Goal: Transaction & Acquisition: Purchase product/service

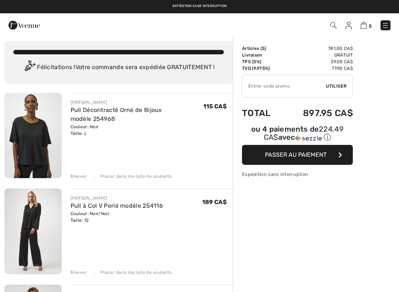
scroll to position [5, 0]
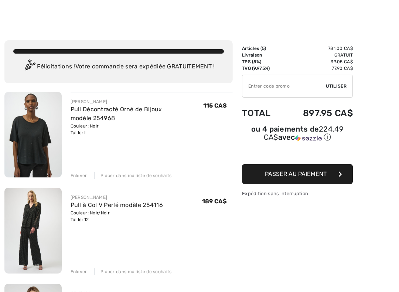
click at [84, 175] on div "Enlever" at bounding box center [78, 175] width 17 height 7
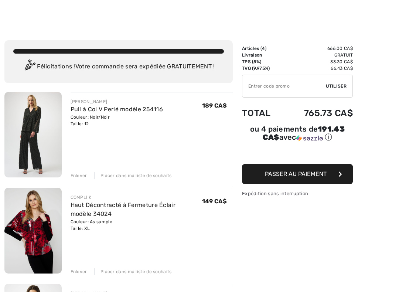
click at [81, 178] on div "Enlever" at bounding box center [78, 175] width 17 height 7
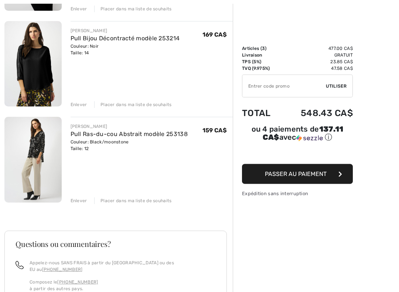
scroll to position [172, 0]
click at [52, 155] on img at bounding box center [32, 159] width 57 height 85
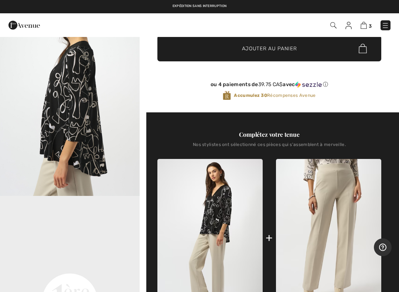
scroll to position [82, 0]
click at [365, 27] on img at bounding box center [363, 25] width 6 height 7
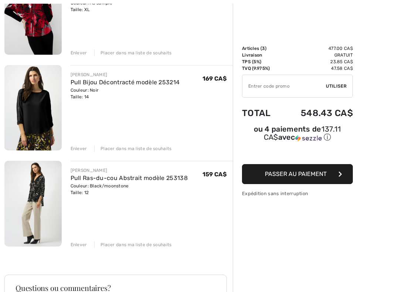
scroll to position [132, 0]
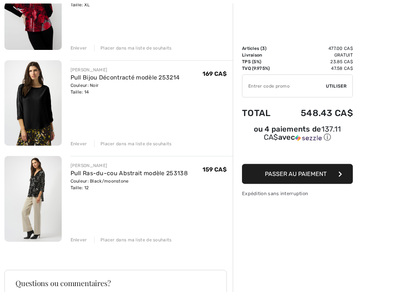
click at [77, 241] on div "Enlever" at bounding box center [78, 240] width 17 height 7
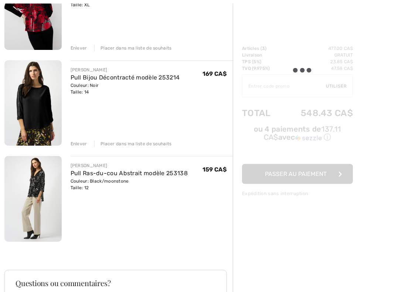
scroll to position [132, 0]
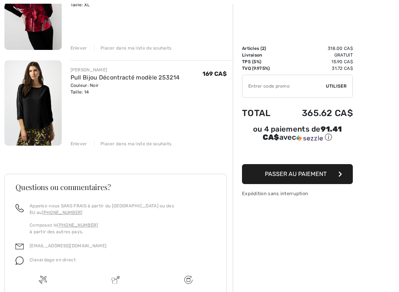
click at [159, 86] on div "Couleur: Noir Taille: 14" at bounding box center [124, 88] width 109 height 13
click at [51, 113] on img at bounding box center [32, 102] width 57 height 85
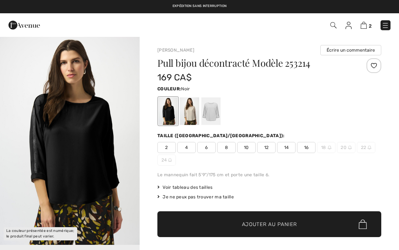
checkbox input "true"
click at [189, 117] on div at bounding box center [189, 111] width 19 height 28
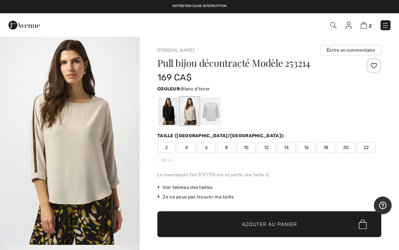
click at [211, 113] on div at bounding box center [210, 111] width 19 height 28
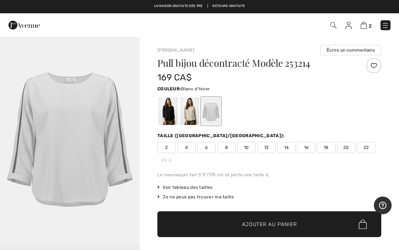
click at [188, 118] on div at bounding box center [189, 111] width 19 height 28
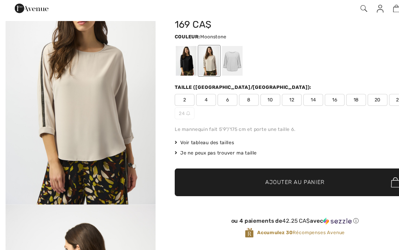
scroll to position [39, 0]
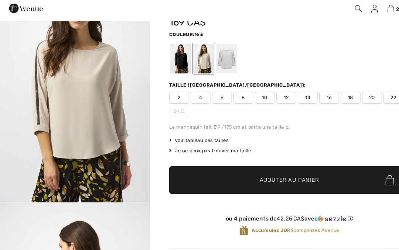
click at [165, 58] on div at bounding box center [167, 72] width 19 height 28
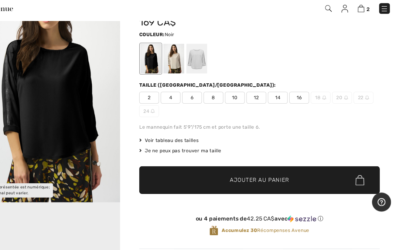
click at [360, 22] on img at bounding box center [363, 25] width 6 height 7
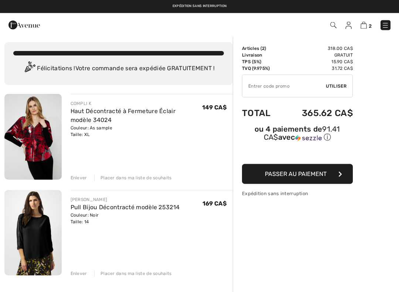
scroll to position [6, 0]
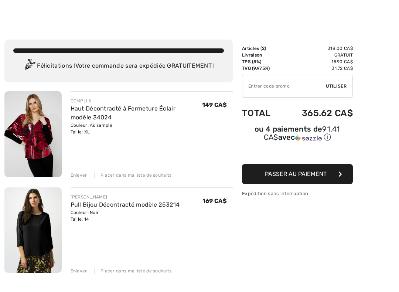
click at [155, 108] on link "Haut Décontracté à Fermeture Éclair modèle 34024" at bounding box center [122, 113] width 105 height 16
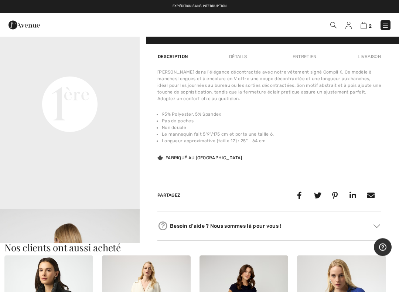
scroll to position [455, 0]
click at [366, 27] on img at bounding box center [363, 25] width 6 height 7
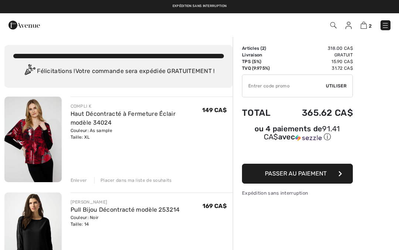
click at [85, 179] on div "Enlever" at bounding box center [78, 180] width 17 height 7
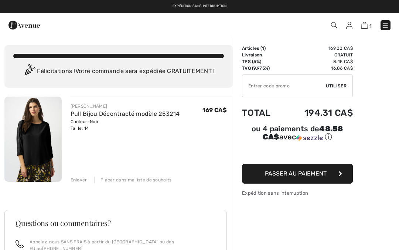
click at [123, 180] on div "Placer dans ma liste de souhaits" at bounding box center [133, 180] width 78 height 7
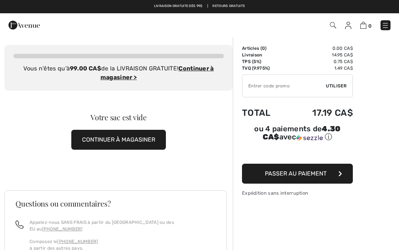
click at [349, 28] on img at bounding box center [348, 25] width 6 height 7
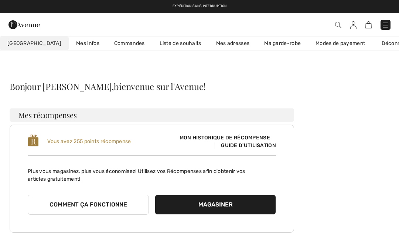
click at [177, 42] on link "Liste de souhaits" at bounding box center [180, 44] width 56 height 14
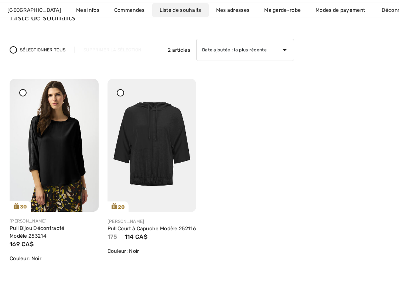
scroll to position [70, 0]
click at [120, 93] on icon at bounding box center [120, 92] width 3 height 3
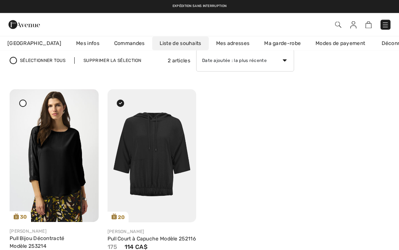
scroll to position [58, 0]
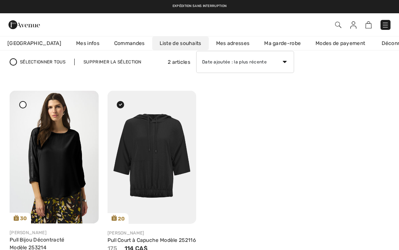
click at [183, 99] on icon at bounding box center [181, 95] width 4 height 5
